Goal: Task Accomplishment & Management: Manage account settings

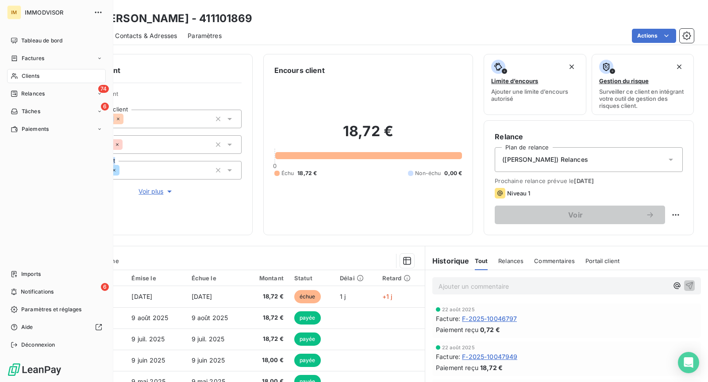
click at [20, 70] on div "Clients" at bounding box center [56, 76] width 99 height 14
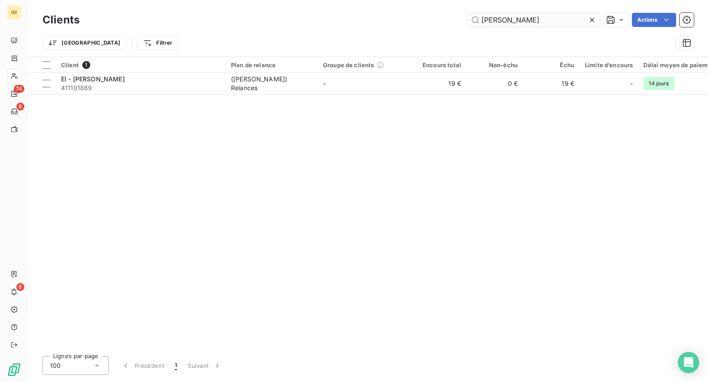
click at [529, 24] on input "[PERSON_NAME]" at bounding box center [533, 20] width 133 height 14
type input "brunet"
click at [146, 97] on div "Client 1 Plan de relance Groupe de clients Encours total Non-échu Échu Limite d…" at bounding box center [368, 203] width 680 height 293
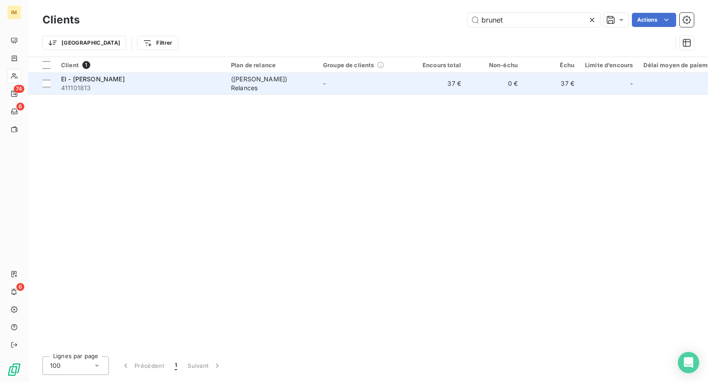
click at [151, 89] on span "411101813" at bounding box center [140, 88] width 159 height 9
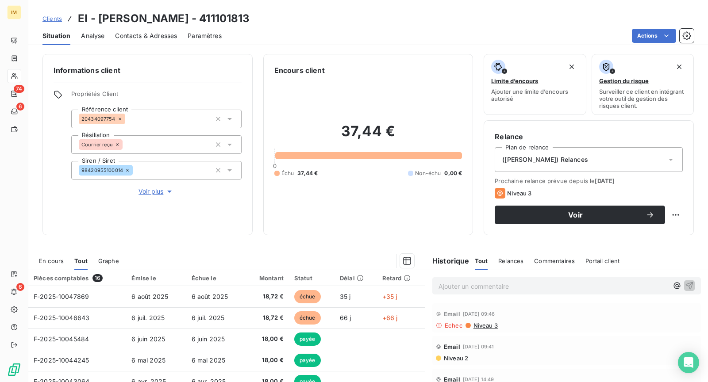
copy div
drag, startPoint x: 116, startPoint y: 120, endPoint x: 9, endPoint y: 159, distance: 113.5
click at [43, 139] on div "Informations client Propriétés Client Référence client 20434097754 Résiliation …" at bounding box center [147, 145] width 210 height 182
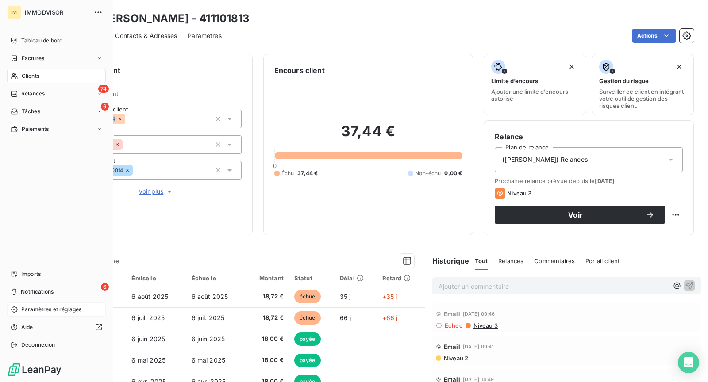
click at [47, 311] on span "Paramètres et réglages" at bounding box center [51, 310] width 60 height 8
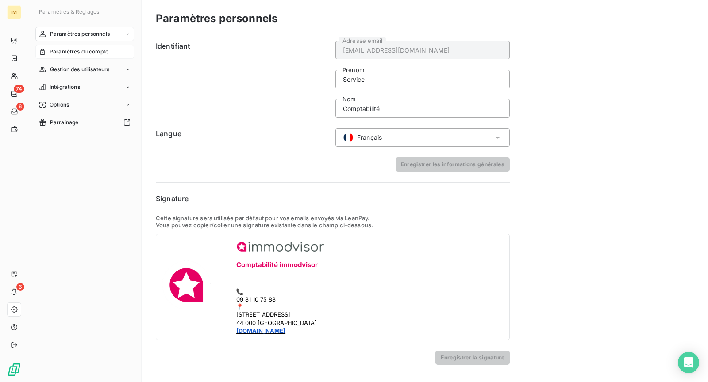
click at [95, 55] on span "Paramètres du compte" at bounding box center [79, 52] width 59 height 8
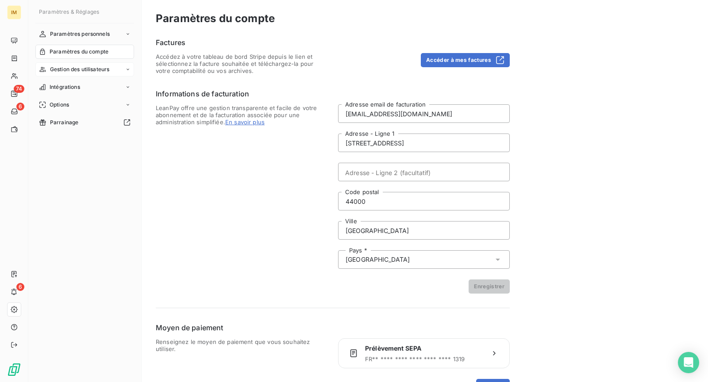
click at [96, 73] on div "Gestion des utilisateurs" at bounding box center [84, 69] width 99 height 14
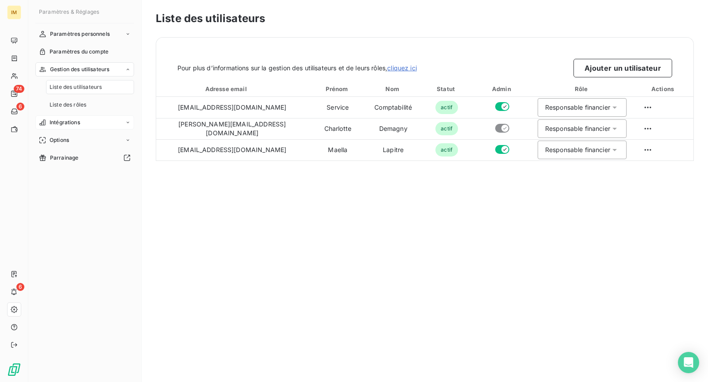
click at [89, 120] on div "Intégrations" at bounding box center [84, 123] width 99 height 14
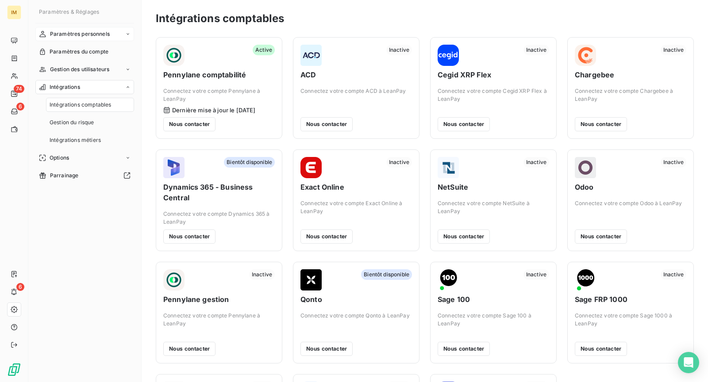
click at [85, 39] on div "Paramètres personnels" at bounding box center [84, 34] width 99 height 14
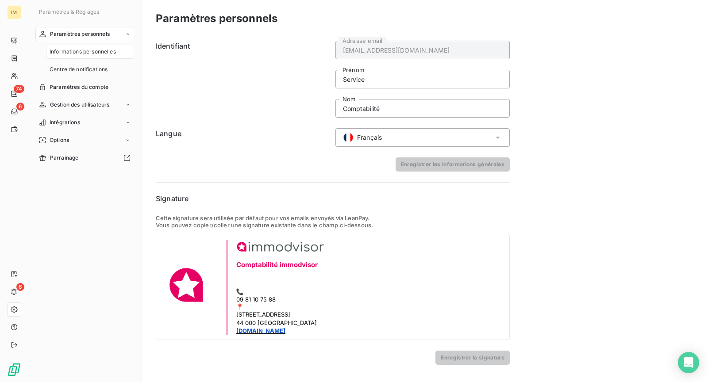
click at [88, 58] on div "Informations personnelles" at bounding box center [90, 52] width 88 height 14
click at [87, 69] on span "Centre de notifications" at bounding box center [79, 70] width 58 height 8
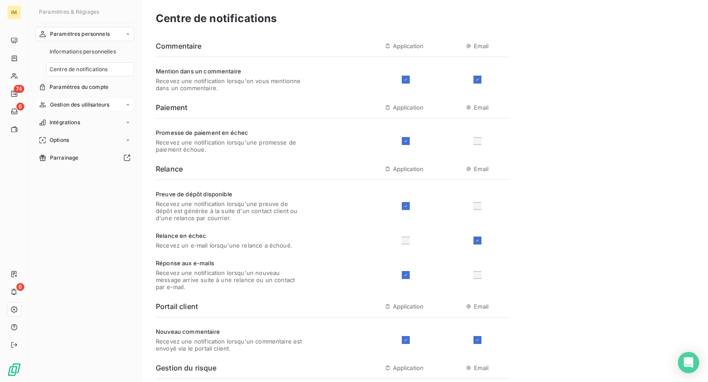
click at [96, 101] on span "Gestion des utilisateurs" at bounding box center [80, 105] width 60 height 8
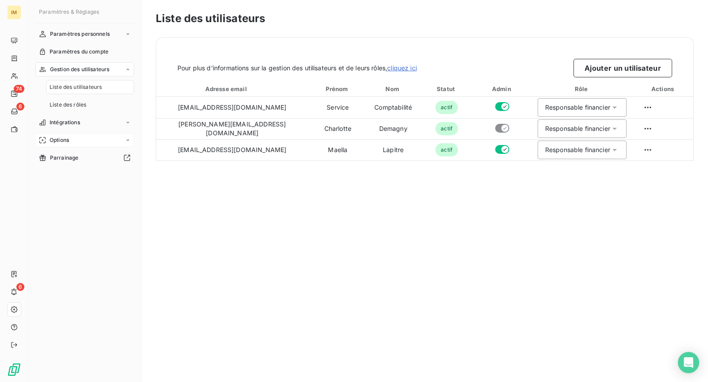
click at [96, 101] on div "Liste des rôles" at bounding box center [90, 105] width 88 height 14
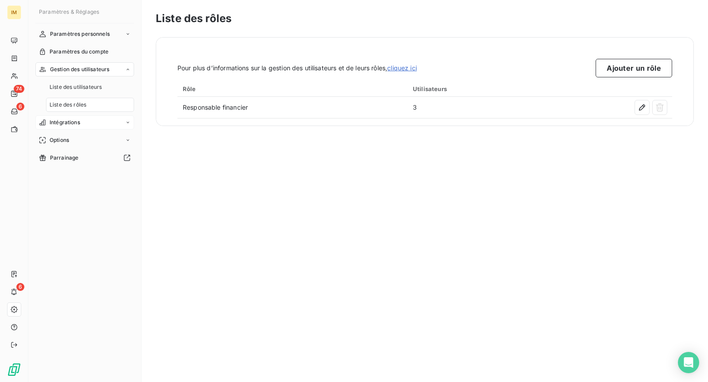
click at [84, 120] on div "Intégrations" at bounding box center [84, 123] width 99 height 14
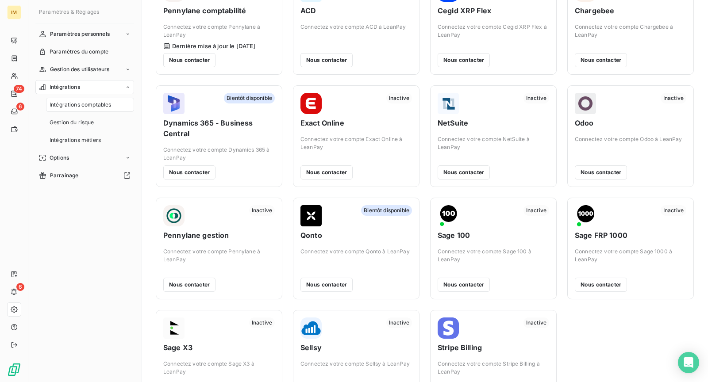
scroll to position [104, 0]
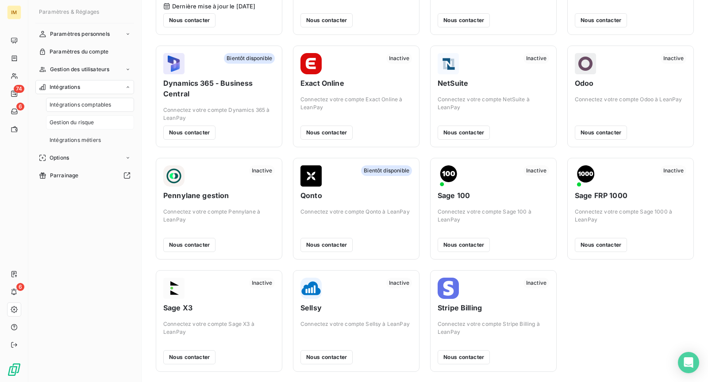
click at [90, 125] on span "Gestion du risque" at bounding box center [72, 123] width 45 height 8
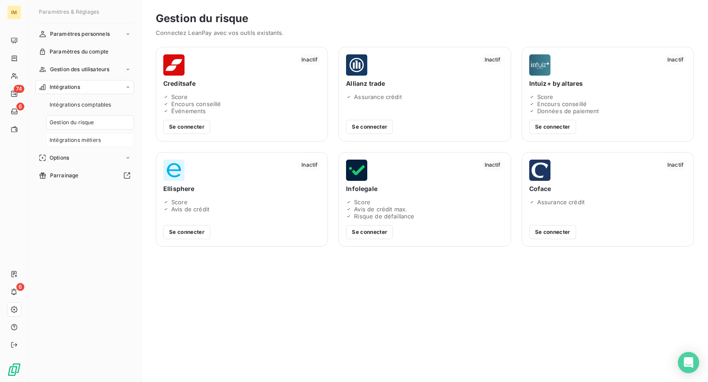
click at [89, 143] on span "Intégrations métiers" at bounding box center [75, 140] width 51 height 8
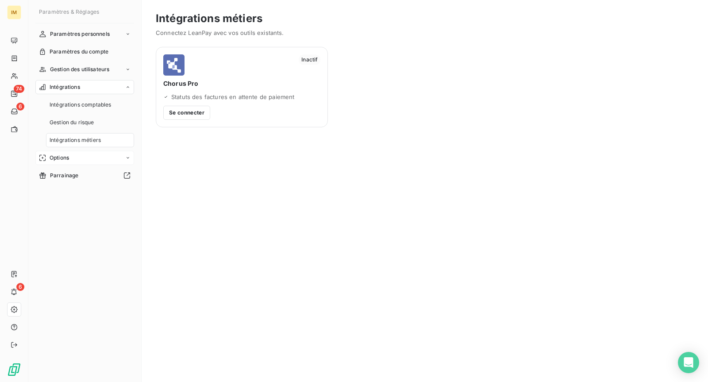
click at [97, 156] on div "Options" at bounding box center [84, 158] width 99 height 14
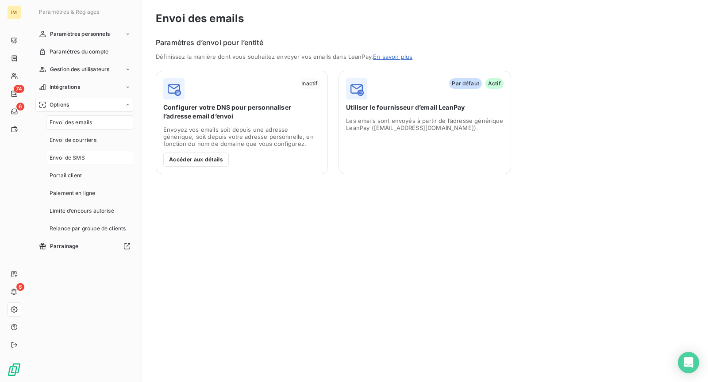
click at [69, 156] on span "Envoi de SMS" at bounding box center [67, 158] width 35 height 8
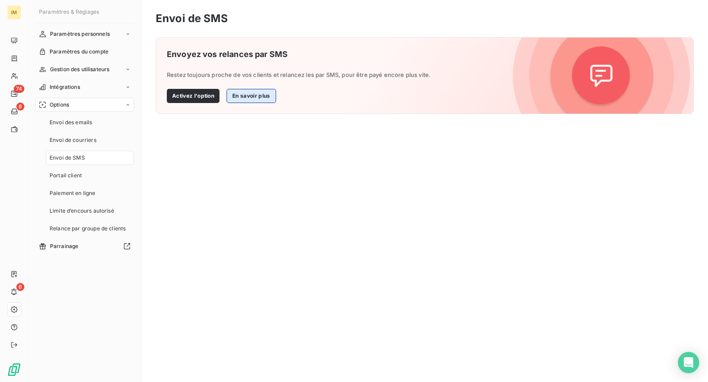
click at [244, 96] on button "En savoir plus" at bounding box center [251, 96] width 49 height 14
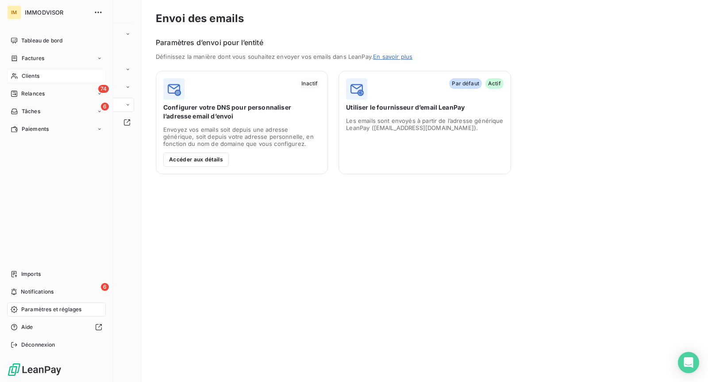
click at [19, 73] on div "Clients" at bounding box center [56, 76] width 99 height 14
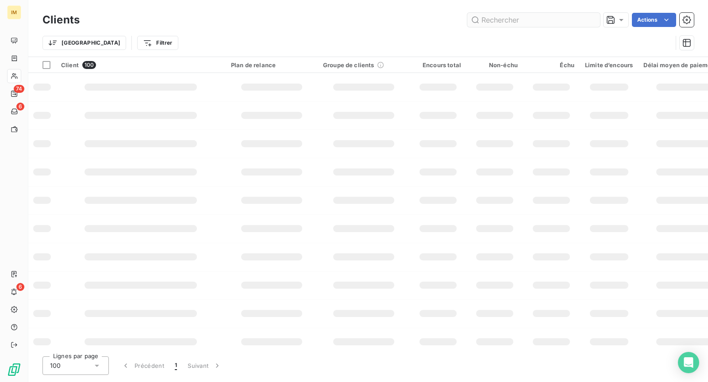
click at [514, 14] on input "text" at bounding box center [533, 20] width 133 height 14
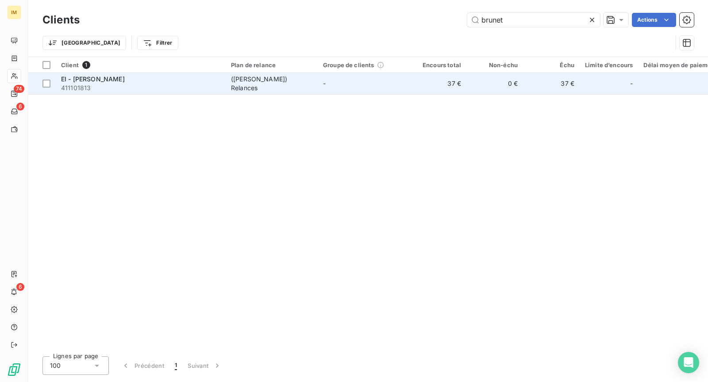
type input "brunet"
click at [159, 89] on span "411101813" at bounding box center [140, 88] width 159 height 9
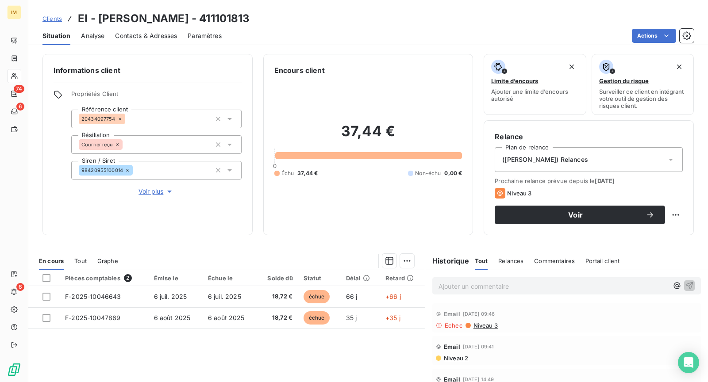
click at [146, 33] on span "Contacts & Adresses" at bounding box center [146, 35] width 62 height 9
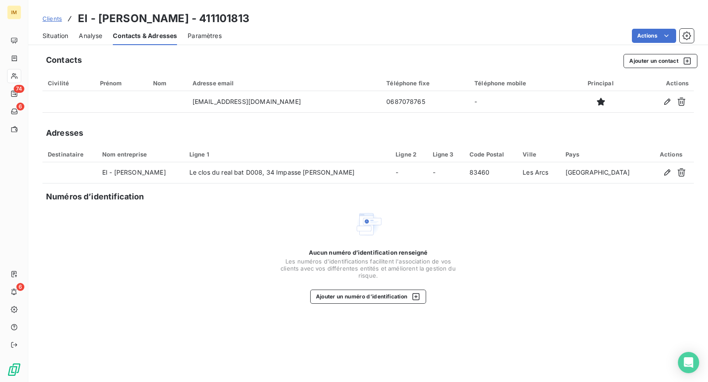
click at [59, 34] on span "Situation" at bounding box center [55, 35] width 26 height 9
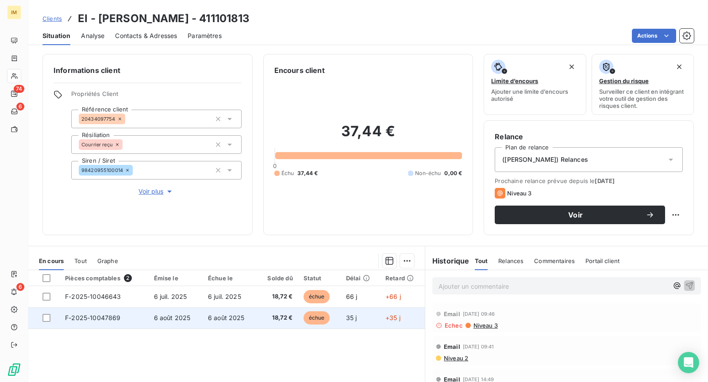
click at [208, 320] on span "6 août 2025" at bounding box center [226, 318] width 37 height 8
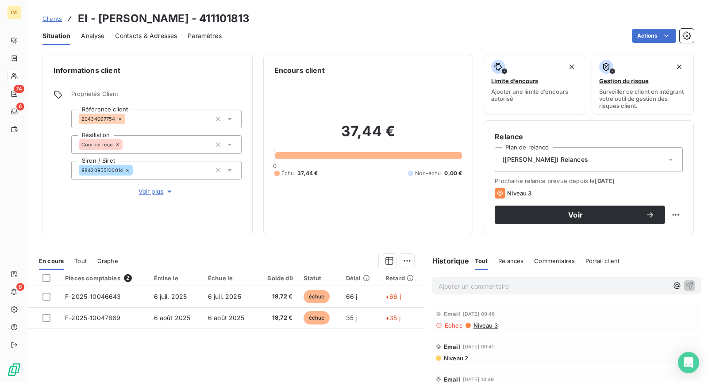
click at [484, 322] on span "Niveau 3" at bounding box center [485, 325] width 25 height 7
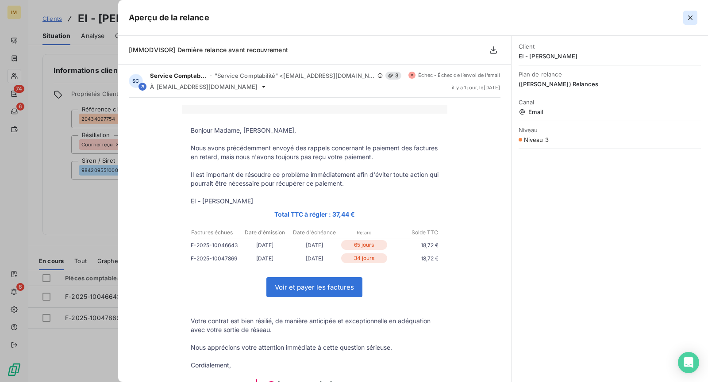
click at [691, 18] on icon "button" at bounding box center [690, 17] width 4 height 4
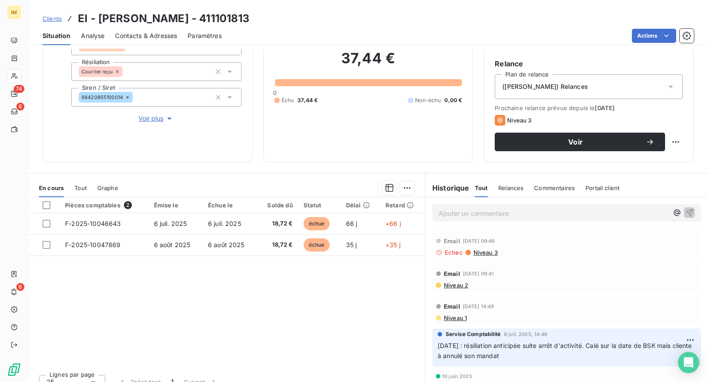
scroll to position [84, 0]
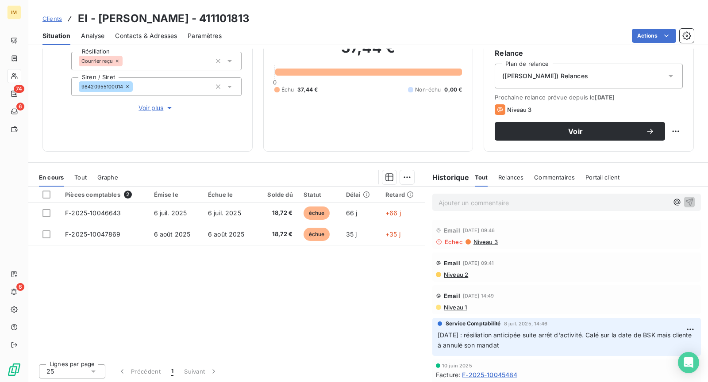
click at [526, 212] on div "Ajouter un commentaire ﻿" at bounding box center [566, 202] width 283 height 31
click at [527, 209] on div "Ajouter un commentaire ﻿" at bounding box center [567, 202] width 269 height 17
click at [526, 206] on p "Ajouter un commentaire ﻿" at bounding box center [554, 202] width 230 height 11
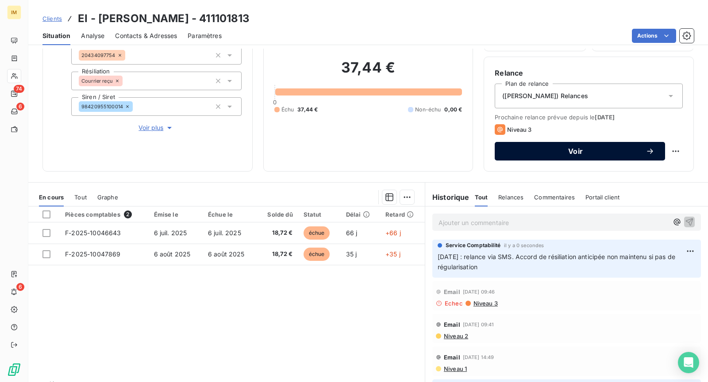
scroll to position [63, 0]
click at [674, 151] on html "IM 74 6 6 Clients EI - BRUNET AURELIE - 411101813 Situation Analyse Contacts & …" at bounding box center [354, 191] width 708 height 382
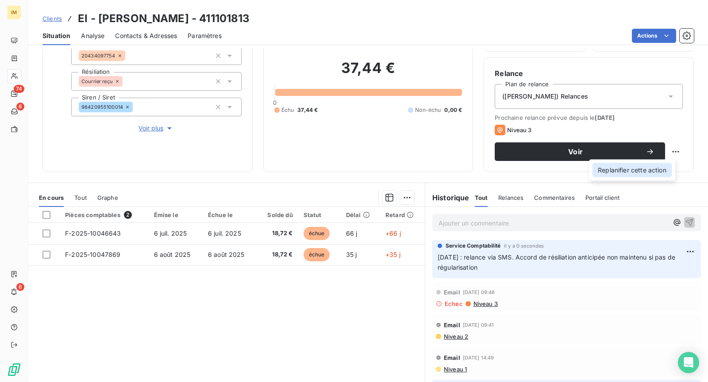
click at [659, 175] on div "Replanifier cette action" at bounding box center [632, 170] width 79 height 14
select select "8"
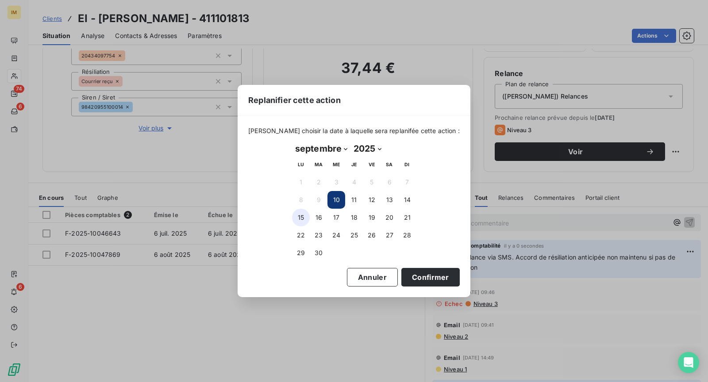
click at [300, 217] on button "15" at bounding box center [301, 218] width 18 height 18
click at [422, 276] on button "Confirmer" at bounding box center [431, 277] width 58 height 19
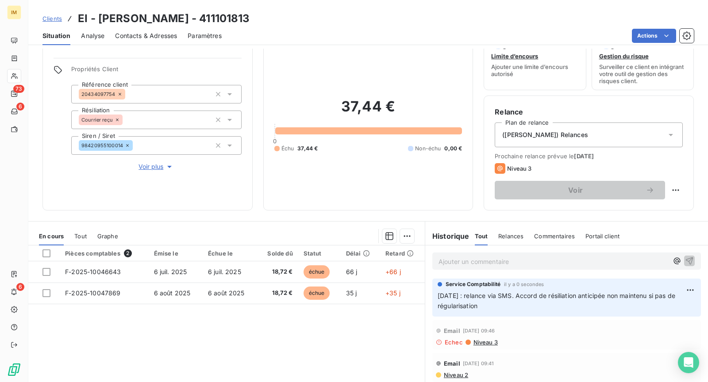
scroll to position [0, 0]
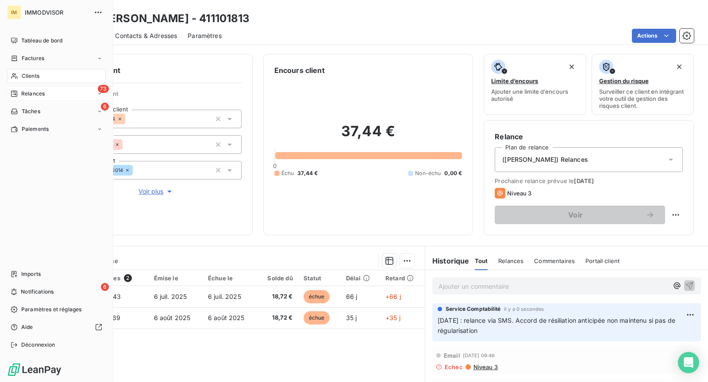
click at [42, 96] on span "Relances" at bounding box center [32, 94] width 23 height 8
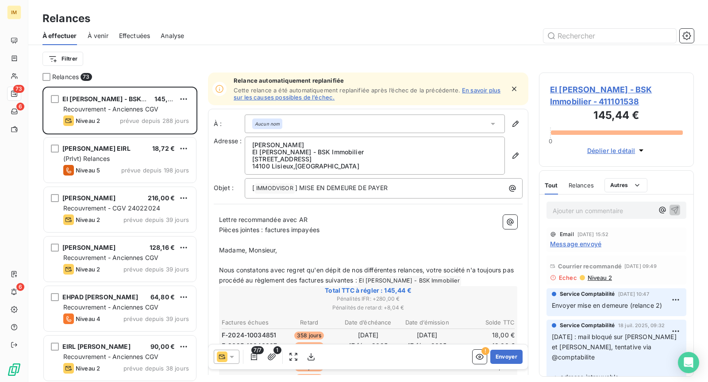
click at [294, 26] on div "Relances" at bounding box center [368, 19] width 680 height 16
click at [274, 24] on div "Relances" at bounding box center [368, 19] width 680 height 16
click at [231, 14] on div "Relances" at bounding box center [368, 19] width 680 height 16
click at [351, 26] on div "Relances" at bounding box center [368, 19] width 680 height 16
click at [290, 33] on div at bounding box center [444, 36] width 499 height 14
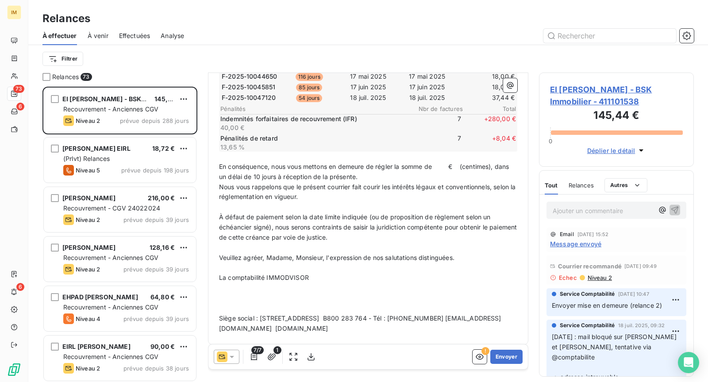
click at [296, 18] on div "Relances" at bounding box center [368, 19] width 680 height 16
